Goal: Transaction & Acquisition: Purchase product/service

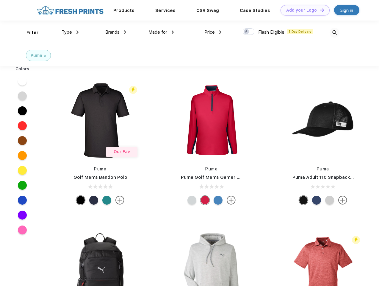
click at [303, 10] on link "Add your Logo Design Tool" at bounding box center [305, 10] width 49 height 10
click at [0, 0] on div "Design Tool" at bounding box center [0, 0] width 0 height 0
click at [319, 10] on link "Add your Logo Design Tool" at bounding box center [305, 10] width 49 height 10
click at [29, 32] on div "Filter" at bounding box center [32, 32] width 12 height 7
click at [70, 32] on span "Type" at bounding box center [67, 31] width 10 height 5
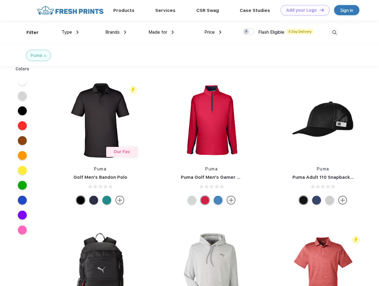
click at [116, 32] on span "Brands" at bounding box center [112, 31] width 14 height 5
click at [161, 32] on span "Made for" at bounding box center [158, 31] width 19 height 5
click at [213, 32] on span "Price" at bounding box center [209, 31] width 10 height 5
click at [249, 32] on div at bounding box center [249, 31] width 12 height 7
click at [247, 32] on input "checkbox" at bounding box center [245, 30] width 4 height 4
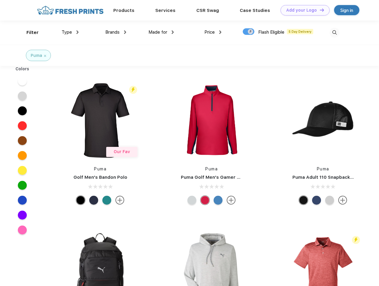
click at [335, 32] on img at bounding box center [335, 33] width 10 height 10
